Goal: Use online tool/utility: Utilize a website feature to perform a specific function

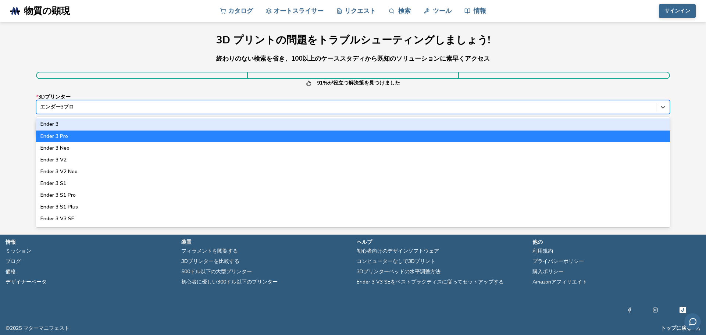
click at [91, 112] on div "エンダー3プロ" at bounding box center [345, 107] width 619 height 10
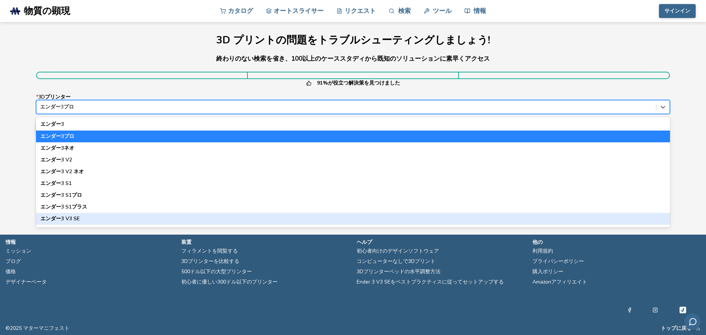
click at [90, 219] on div "エンダー3 V3 SE" at bounding box center [352, 219] width 633 height 12
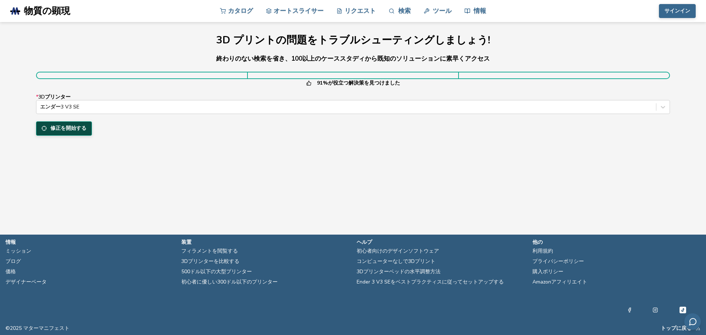
click at [79, 130] on font "修正を開始する" at bounding box center [68, 128] width 36 height 7
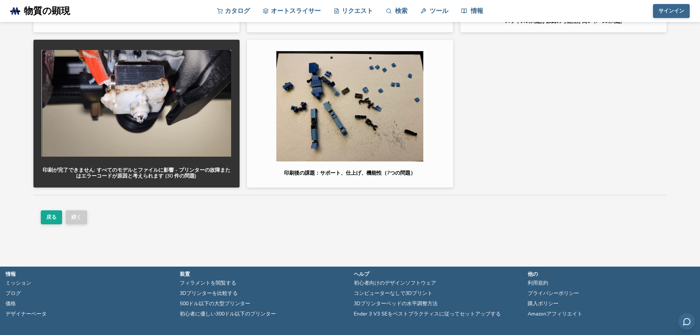
scroll to position [150, 0]
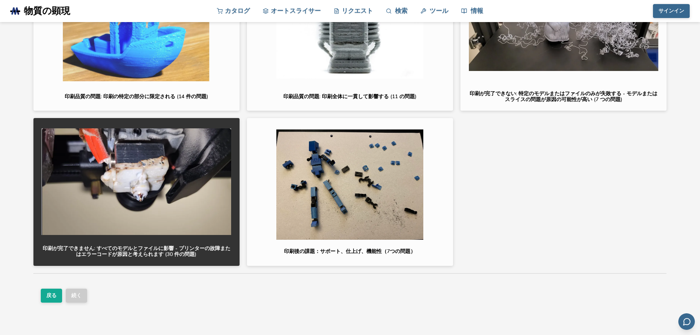
click at [167, 226] on img "button" at bounding box center [137, 181] width 190 height 110
click at [166, 221] on img "button" at bounding box center [137, 181] width 190 height 110
click at [309, 306] on form "問題の種類について詳しく教えてください 印刷品質の問題: 印刷の特定の部分に限定される (14 件の問題) 印刷品質の問題: 印刷全体に一貫して影響する (1…" at bounding box center [350, 127] width 634 height 365
click at [165, 252] on font "印刷が完了できません: すべてのモデルとファイルに影響 - プリンターの故障またはエラーコードが原因と考えられます (30 件の問題)" at bounding box center [137, 251] width 188 height 13
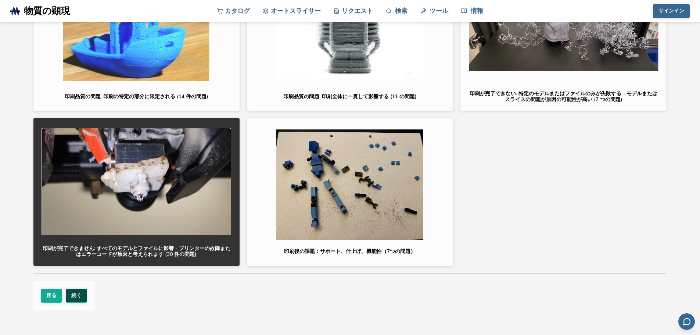
click at [80, 301] on button "続く" at bounding box center [76, 295] width 21 height 14
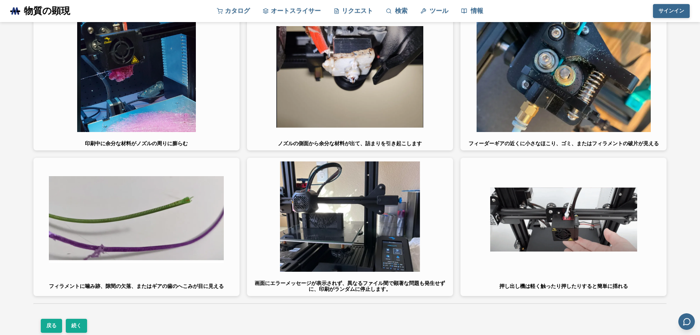
scroll to position [1286, 0]
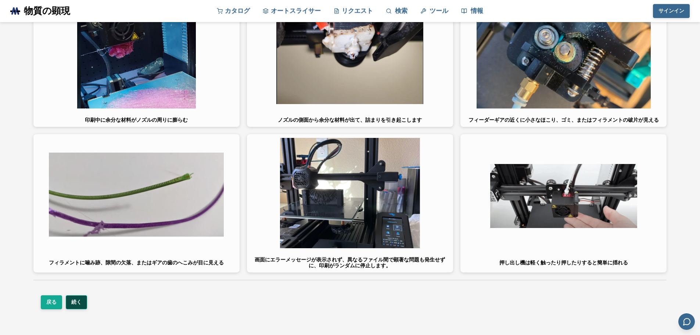
click at [73, 298] on font "続く" at bounding box center [76, 301] width 10 height 7
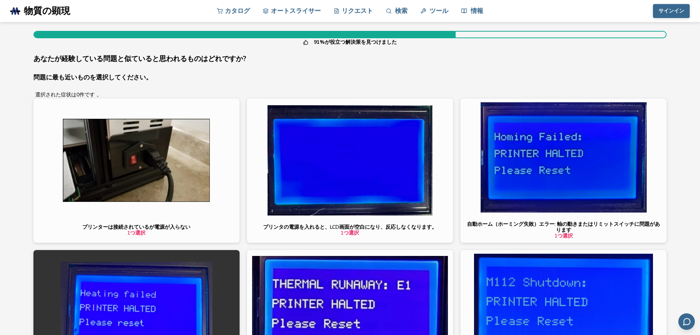
scroll to position [0, 0]
